Goal: Information Seeking & Learning: Find specific fact

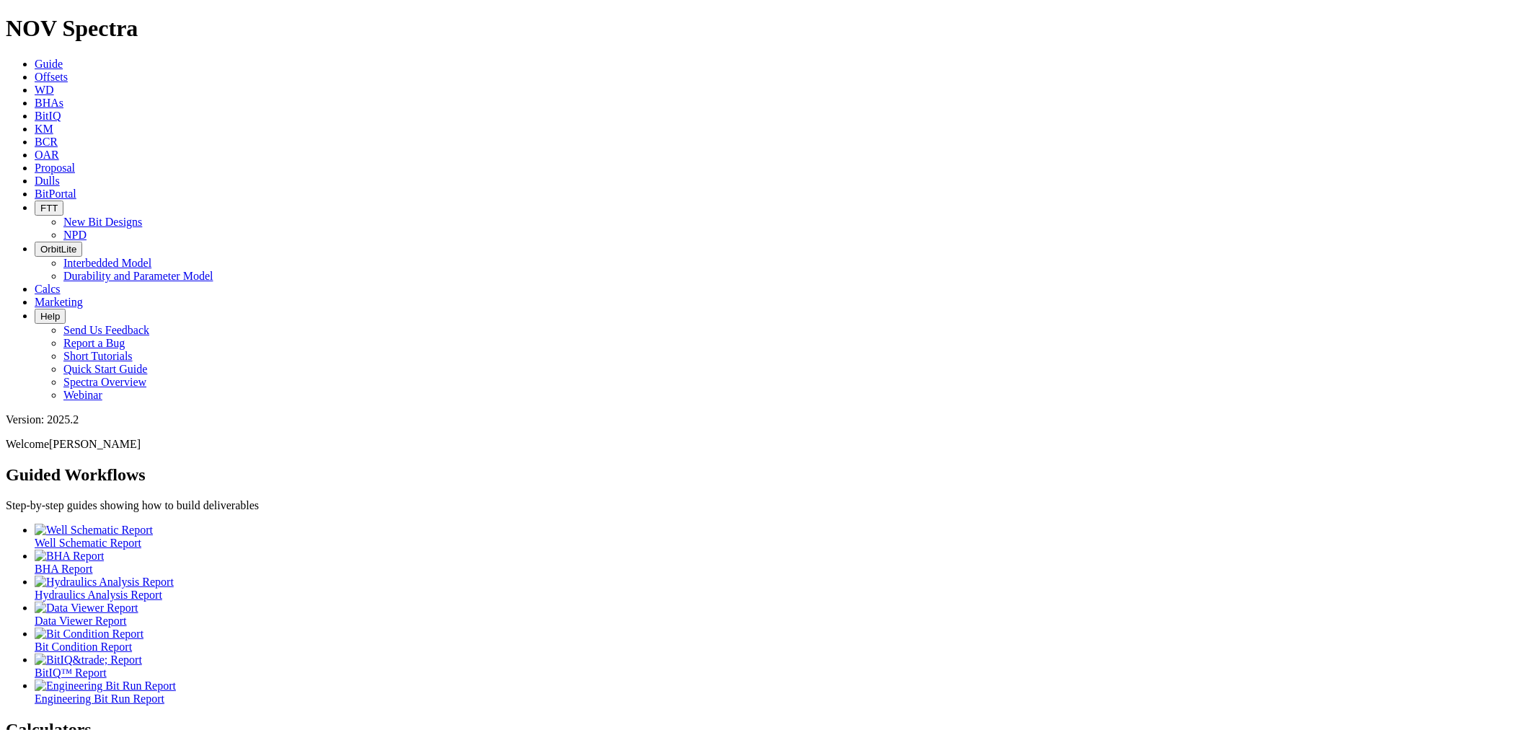
click at [58, 136] on span "BCR" at bounding box center [46, 142] width 23 height 12
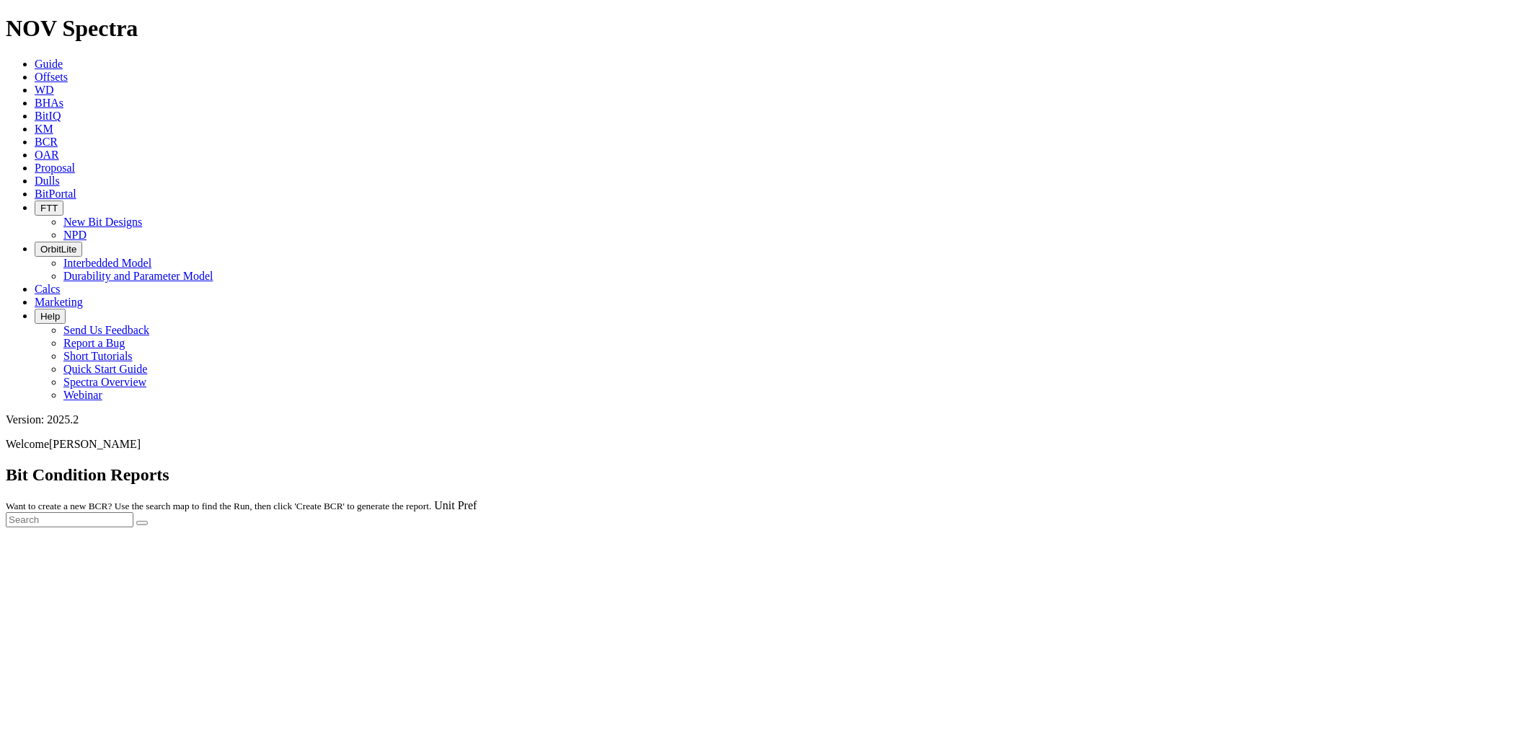
click at [413, 527] on div at bounding box center [769, 527] width 1527 height 0
click at [53, 123] on span "KM" at bounding box center [44, 129] width 19 height 12
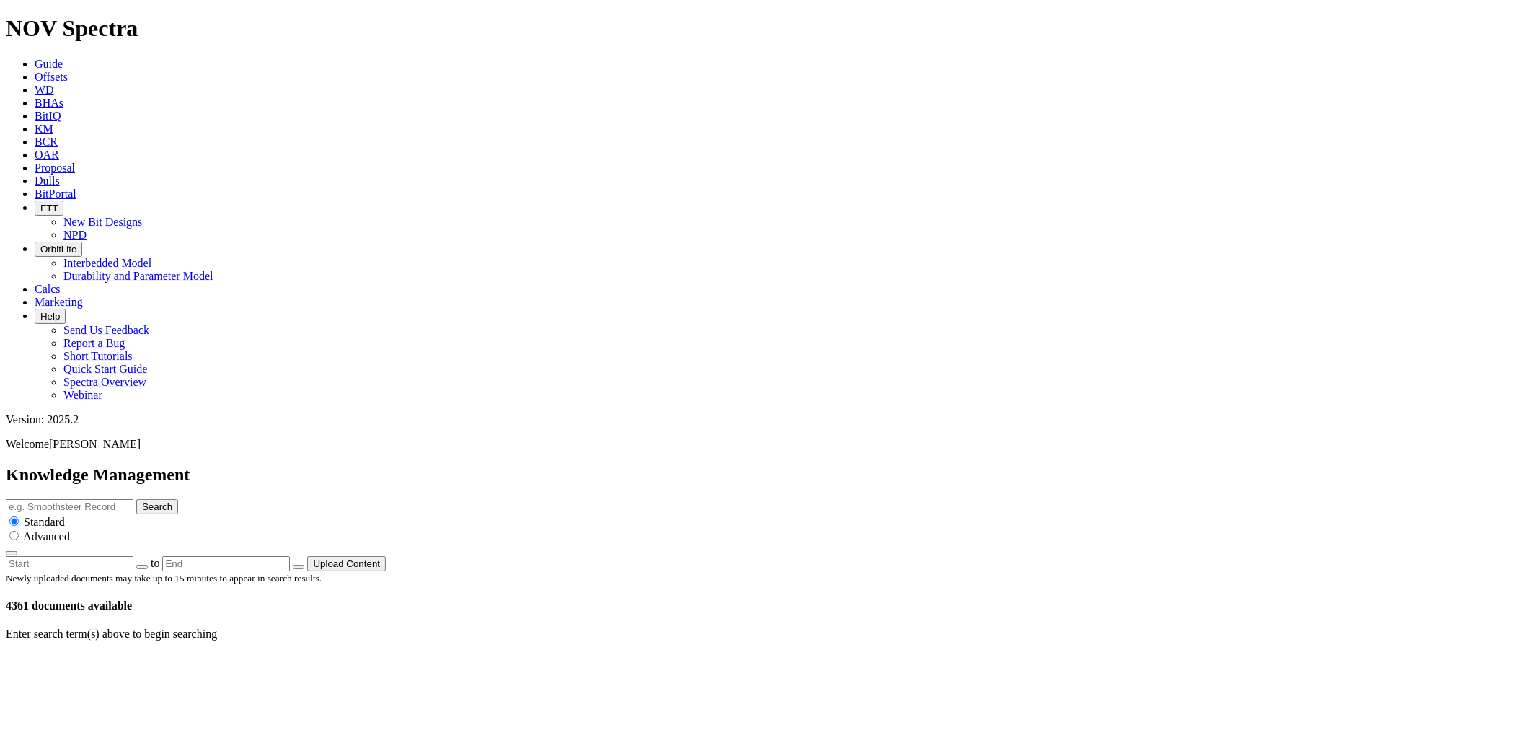
click at [148, 565] on button "button" at bounding box center [142, 567] width 12 height 4
click at [211, 688] on button "01" at bounding box center [199, 695] width 22 height 15
type input "[DATE]"
click at [133, 499] on input "text" at bounding box center [70, 506] width 128 height 15
type input "Ind"
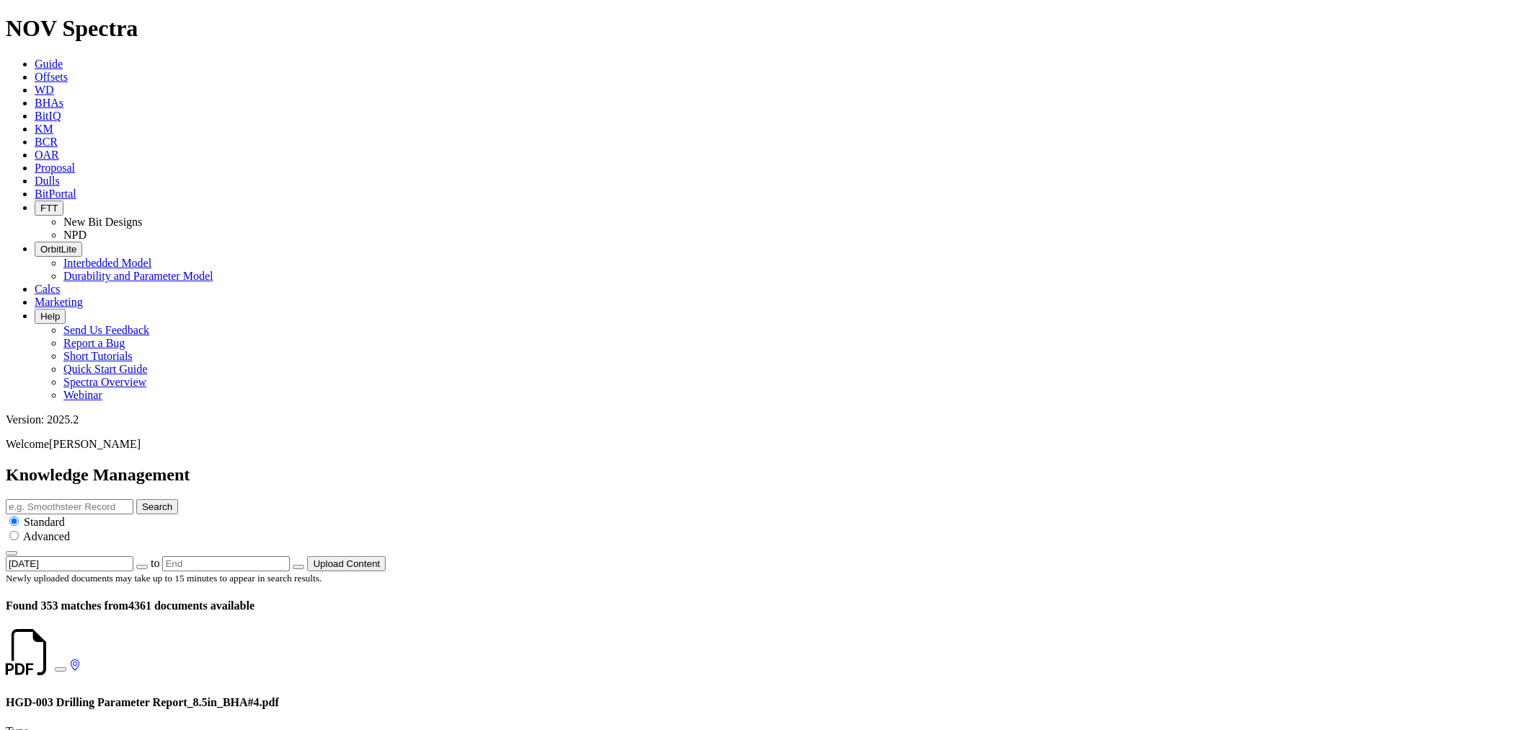
click at [133, 499] on input "text" at bounding box center [70, 506] width 128 height 15
type input "[GEOGRAPHIC_DATA]"
click at [178, 499] on button "Search" at bounding box center [157, 506] width 42 height 15
click at [63, 58] on link "Guide" at bounding box center [49, 64] width 28 height 12
